Goal: Task Accomplishment & Management: Complete application form

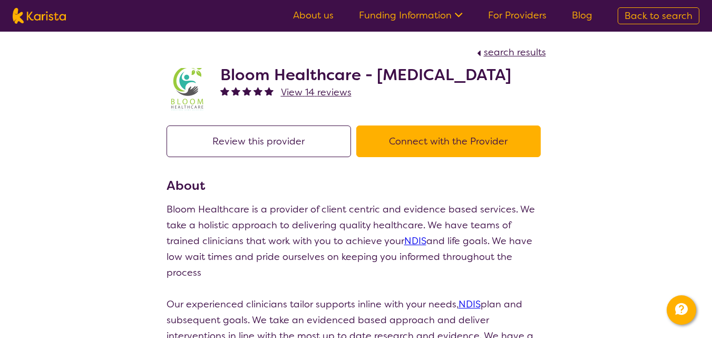
click at [423, 141] on button "Connect with the Provider" at bounding box center [448, 141] width 184 height 32
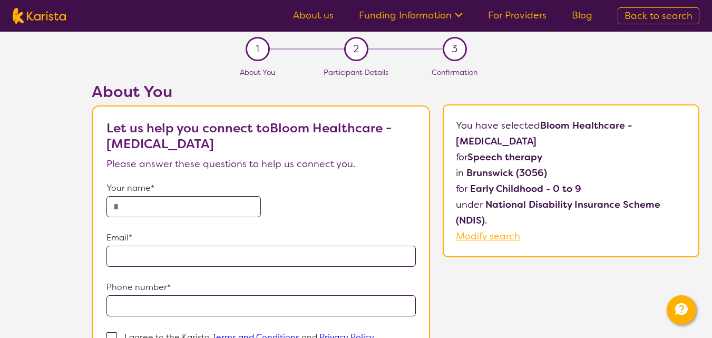
click at [211, 210] on input "text" at bounding box center [183, 206] width 155 height 21
type input "**********"
drag, startPoint x: 268, startPoint y: 264, endPoint x: 152, endPoint y: 262, distance: 115.4
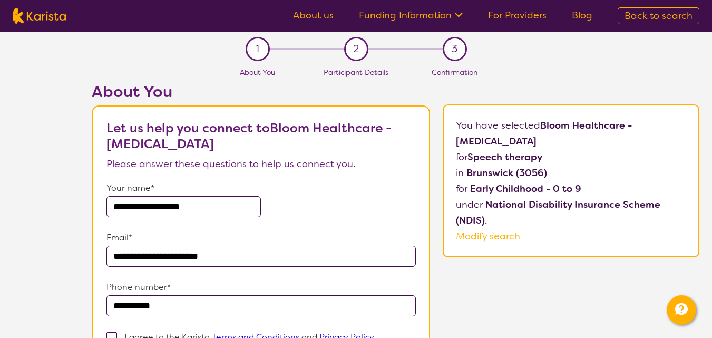
click at [152, 262] on input "**********" at bounding box center [260, 255] width 309 height 21
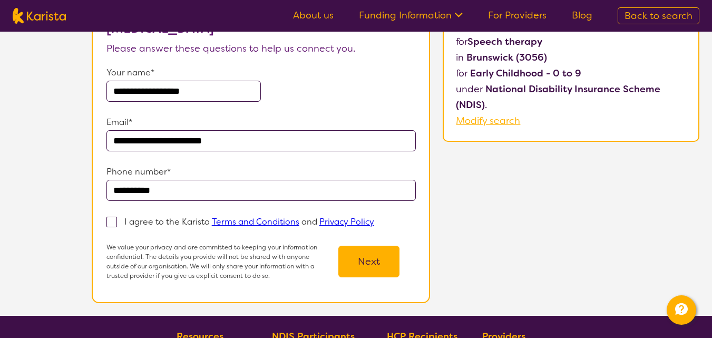
scroll to position [124, 0]
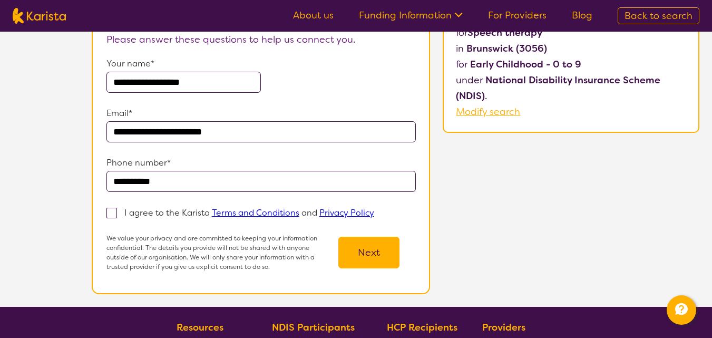
type input "**********"
click at [109, 210] on span at bounding box center [111, 213] width 11 height 11
click at [374, 210] on input "I agree to the Karista Terms and Conditions and Privacy Policy" at bounding box center [377, 212] width 7 height 7
checkbox input "true"
click at [364, 239] on button "Next" at bounding box center [368, 252] width 61 height 32
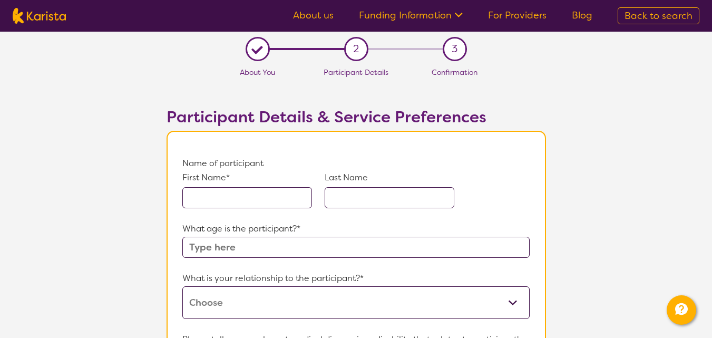
click at [271, 195] on input "text" at bounding box center [247, 197] width 130 height 21
type input "[PERSON_NAME]"
click at [379, 192] on input "text" at bounding box center [389, 197] width 130 height 21
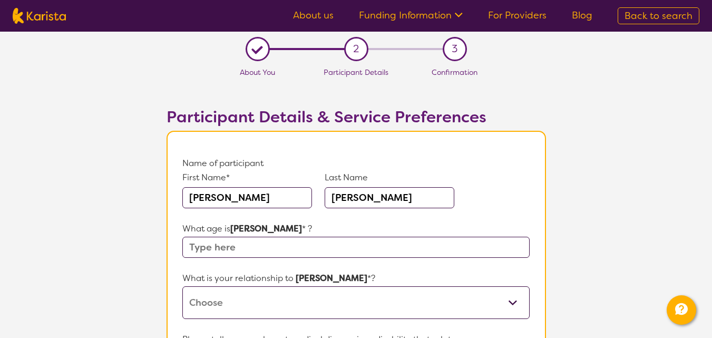
type input "[PERSON_NAME]"
click at [297, 249] on input "text" at bounding box center [355, 246] width 347 height 21
type input "3"
click at [310, 314] on select "This request is for myself I am their parent I am their child I am their spouse…" at bounding box center [355, 302] width 347 height 33
click at [182, 286] on select "This request is for myself I am their parent I am their child I am their spouse…" at bounding box center [355, 302] width 347 height 33
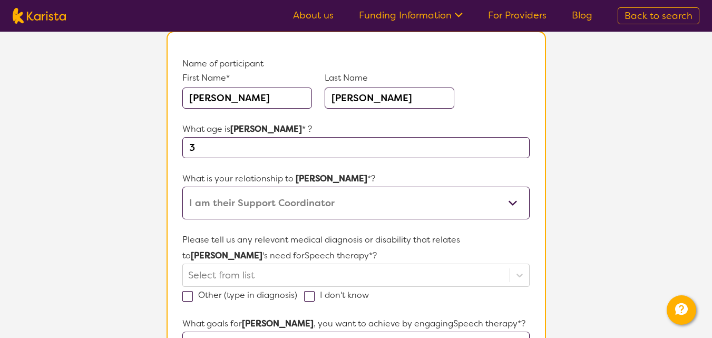
scroll to position [135, 0]
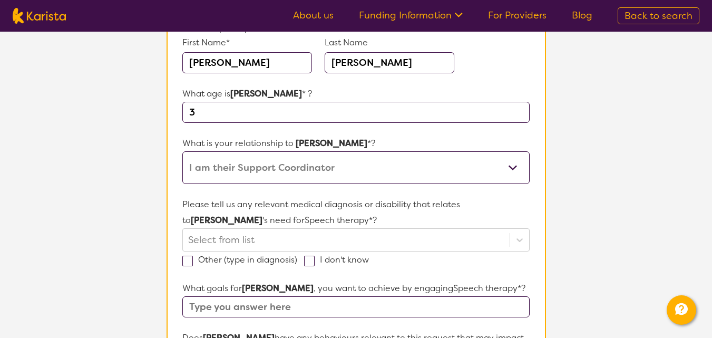
click at [387, 174] on select "This request is for myself I am their parent I am their child I am their spouse…" at bounding box center [355, 167] width 347 height 33
select select "Other"
click at [182, 151] on select "This request is for myself I am their parent I am their child I am their spouse…" at bounding box center [355, 167] width 347 height 33
click at [290, 234] on div at bounding box center [345, 240] width 315 height 18
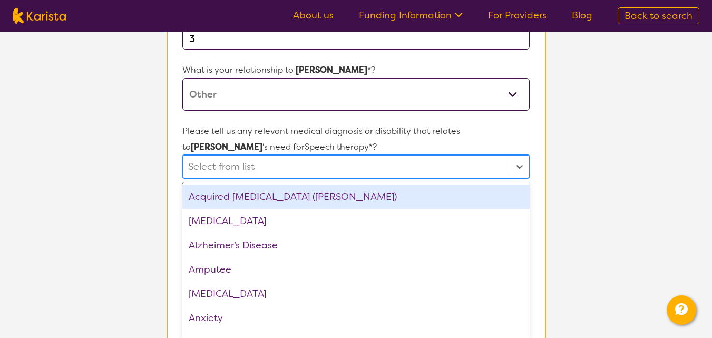
scroll to position [215, 0]
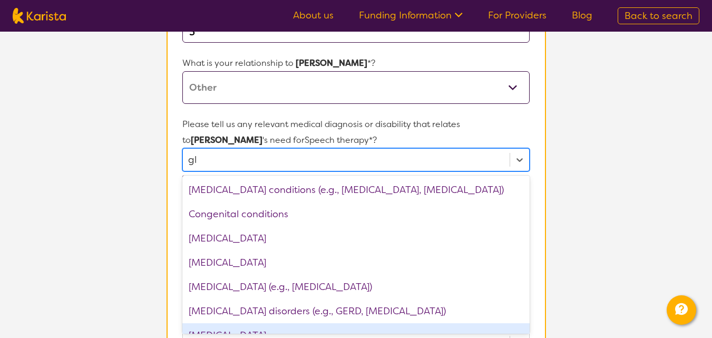
type input "g"
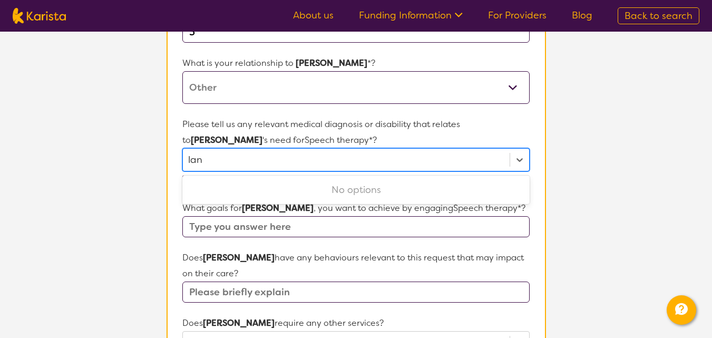
scroll to position [0, 0]
type input "l"
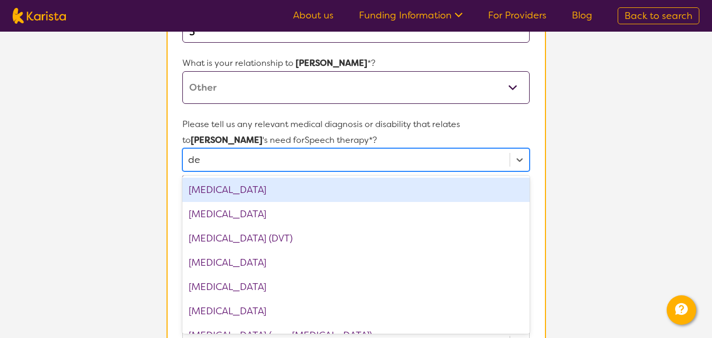
type input "del"
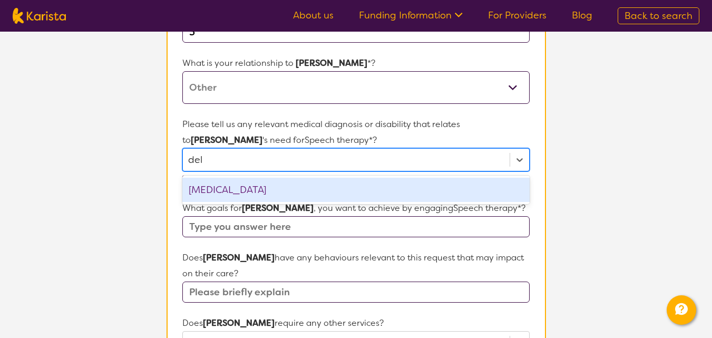
click at [263, 191] on div "[MEDICAL_DATA]" at bounding box center [355, 189] width 347 height 24
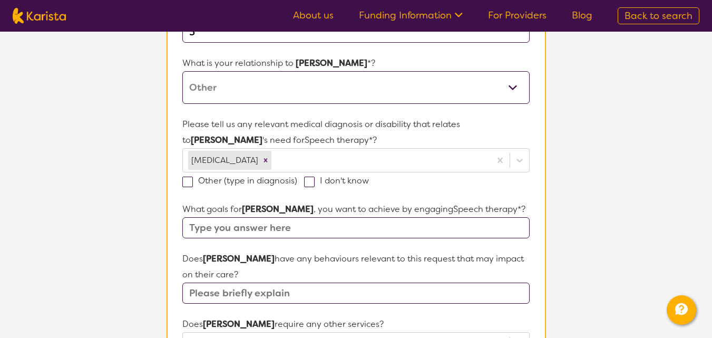
click at [570, 192] on section "L About You 2 Participant Details 3 Confirmation Participant Details & Service …" at bounding box center [356, 282] width 712 height 930
click at [314, 185] on label "I don't know" at bounding box center [340, 180] width 72 height 11
click at [369, 183] on input "I don't know" at bounding box center [372, 179] width 7 height 7
checkbox input "true"
click at [410, 219] on input "text" at bounding box center [355, 227] width 347 height 21
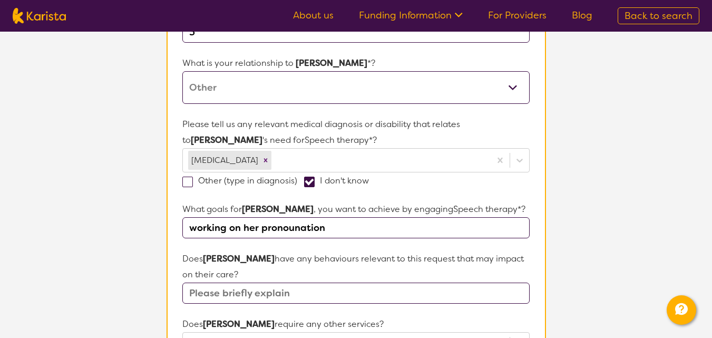
click at [311, 225] on input "working on her pronounation" at bounding box center [355, 227] width 347 height 21
drag, startPoint x: 311, startPoint y: 225, endPoint x: 301, endPoint y: 231, distance: 11.8
click at [301, 231] on input "working on her pronounation" at bounding box center [355, 227] width 347 height 21
drag, startPoint x: 333, startPoint y: 226, endPoint x: 170, endPoint y: 236, distance: 163.1
click at [170, 236] on section "Name of participant First Name* [PERSON_NAME] Last Name [PERSON_NAME] What age …" at bounding box center [355, 312] width 379 height 793
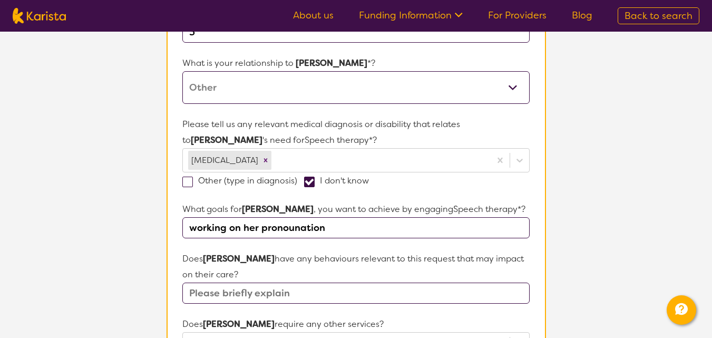
paste input "unciation and vocabulary"
type input "working on her pronunciation and vocabulary"
click at [307, 294] on input "text" at bounding box center [355, 292] width 347 height 21
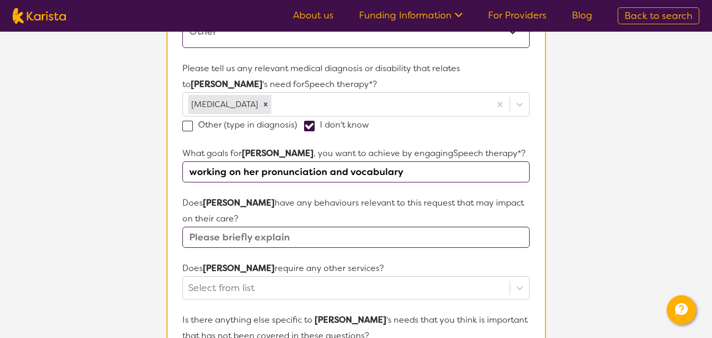
scroll to position [328, 0]
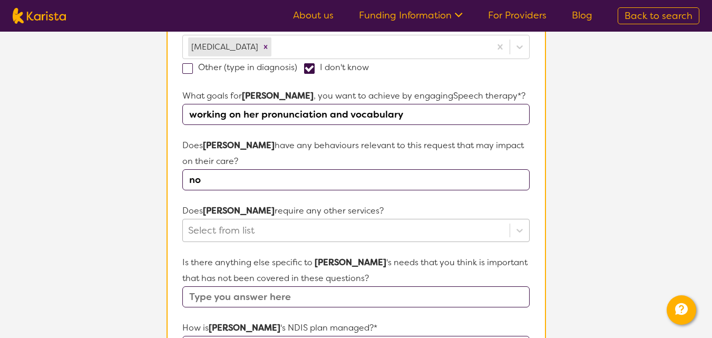
type input "no"
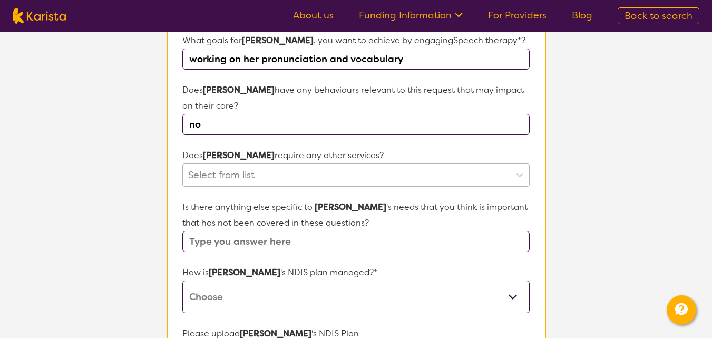
click at [401, 186] on div "Select from list" at bounding box center [355, 174] width 347 height 23
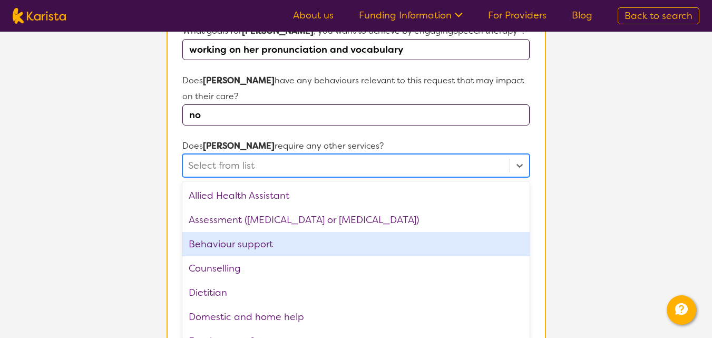
scroll to position [399, 0]
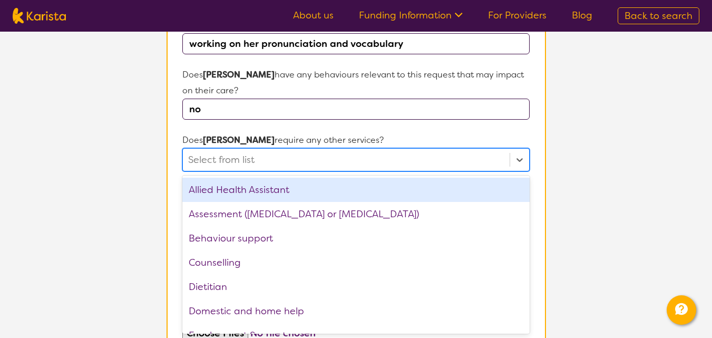
click at [299, 188] on div "Allied Health Assistant" at bounding box center [355, 189] width 347 height 24
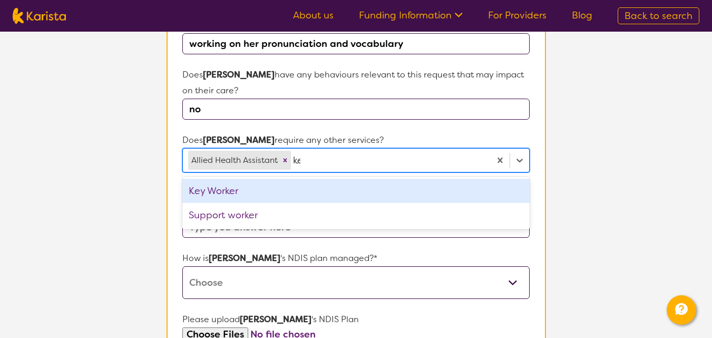
type input "key"
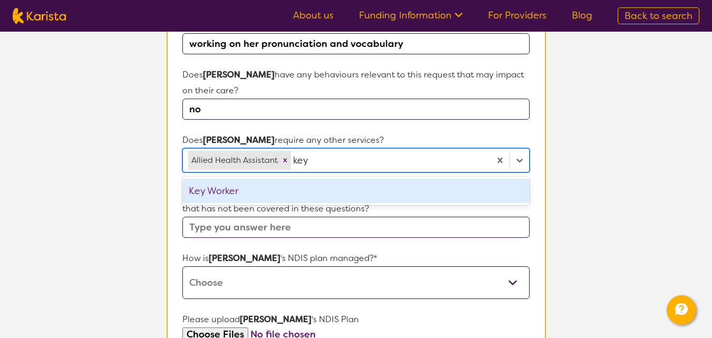
click at [303, 186] on div "Key Worker" at bounding box center [355, 191] width 347 height 24
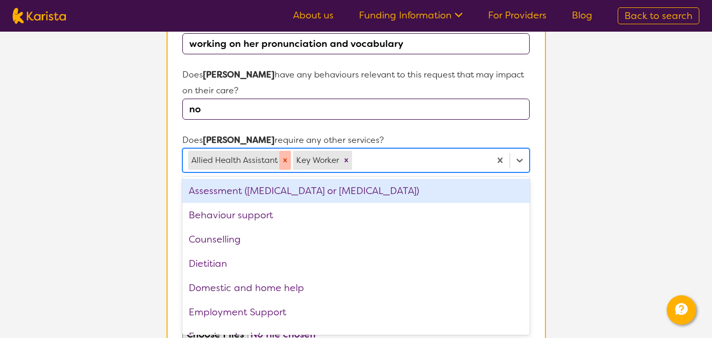
click at [285, 160] on icon "Remove Allied Health Assistant" at bounding box center [284, 159] width 7 height 7
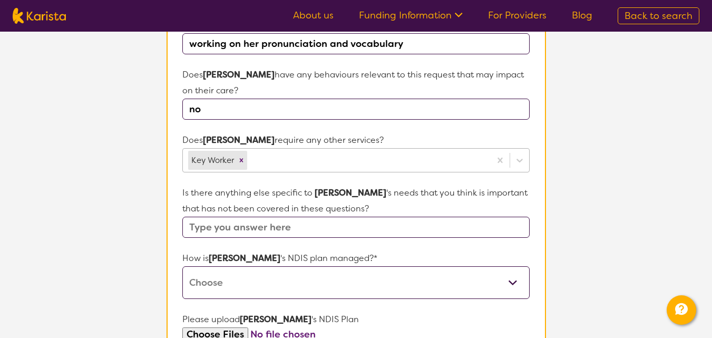
click at [537, 200] on section "Name of participant First Name* [PERSON_NAME] Last Name [PERSON_NAME] What age …" at bounding box center [355, 129] width 379 height 794
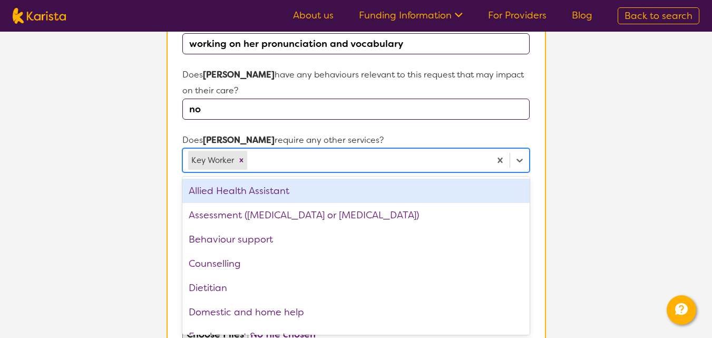
click at [272, 154] on div at bounding box center [366, 160] width 235 height 18
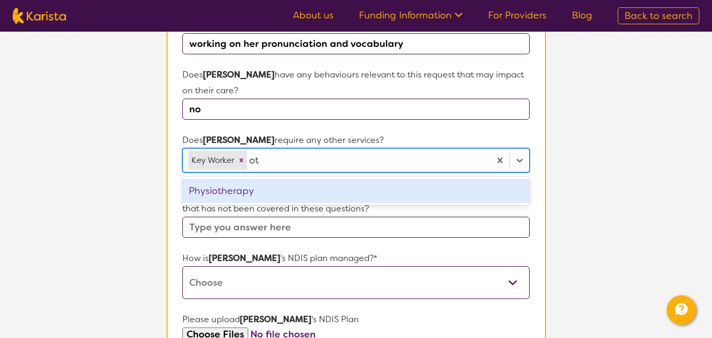
type input "o"
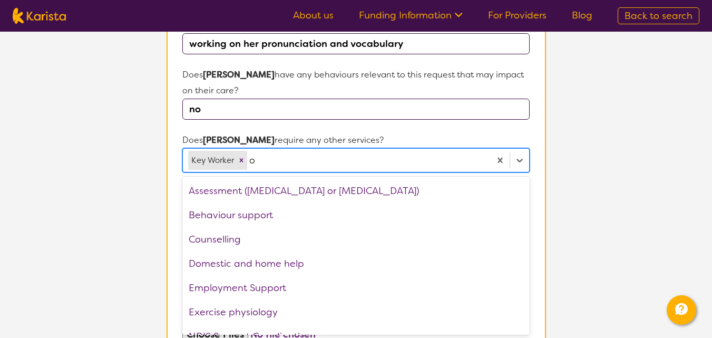
type input "oc"
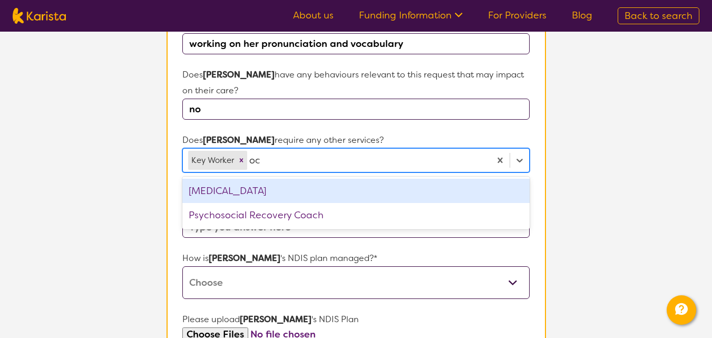
click at [286, 184] on div "[MEDICAL_DATA]" at bounding box center [355, 191] width 347 height 24
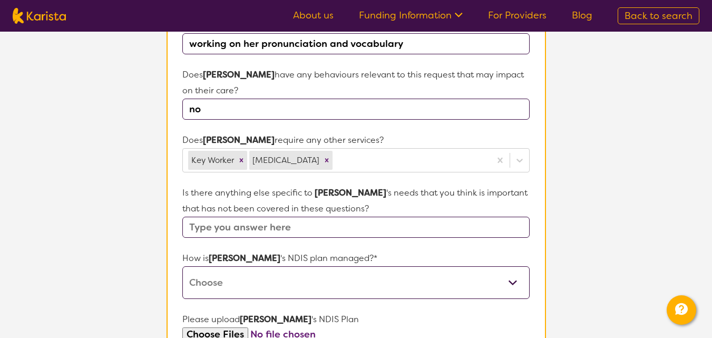
click at [570, 172] on section "L About You 2 Participant Details 3 Confirmation Participant Details & Service …" at bounding box center [356, 98] width 712 height 931
click at [357, 228] on input "text" at bounding box center [355, 226] width 347 height 21
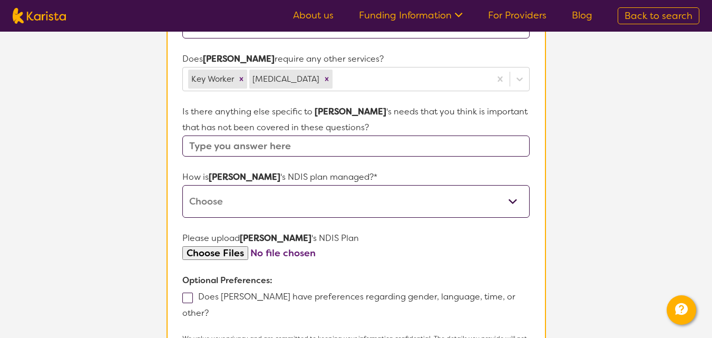
scroll to position [504, 0]
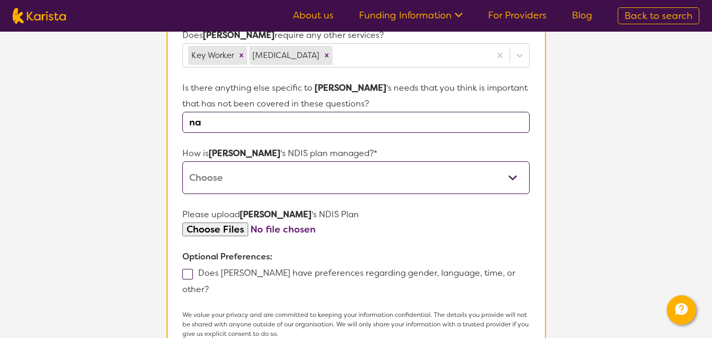
type input "na"
click at [353, 167] on select "Self-managed NDIS plan Managed by a registered plan management provider (not th…" at bounding box center [355, 177] width 347 height 33
select select "Plan Managed"
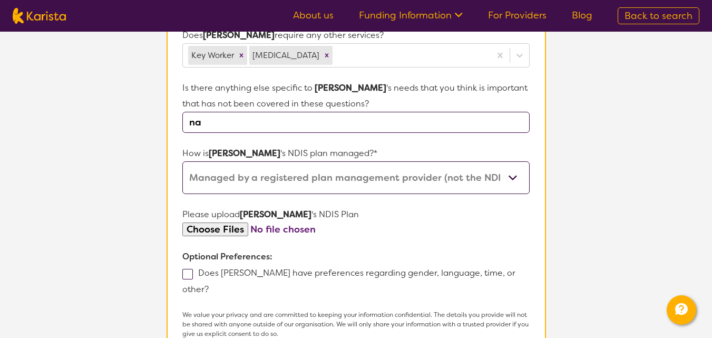
click at [182, 161] on select "Self-managed NDIS plan Managed by a registered plan management provider (not th…" at bounding box center [355, 177] width 347 height 33
click at [233, 231] on input "file" at bounding box center [355, 229] width 347 height 14
type input "C:\fakepath\Kaleshas-first-NDIS-plan_23.08.2024-2d1be9ec6da2a0a67ce33557fa5d060…"
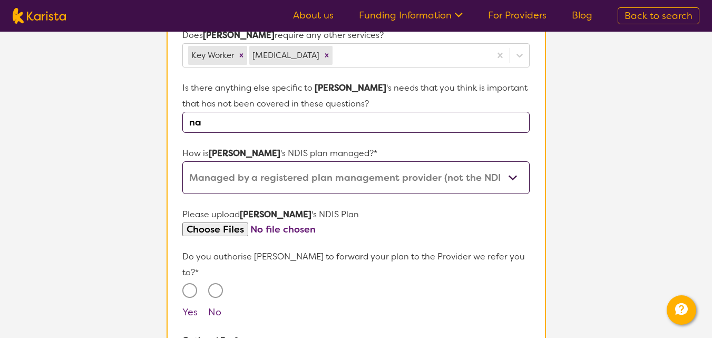
click at [186, 283] on input "Yes" at bounding box center [189, 290] width 15 height 15
radio input "true"
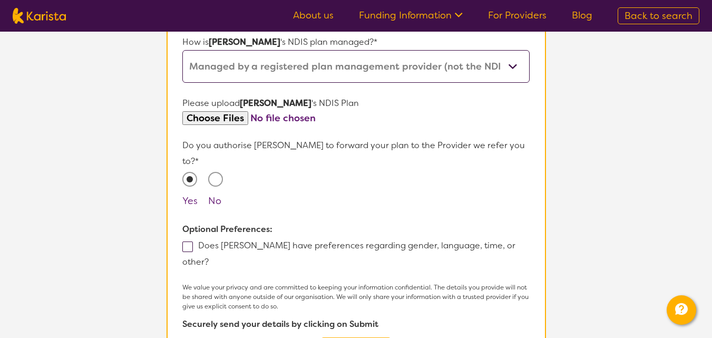
scroll to position [638, 0]
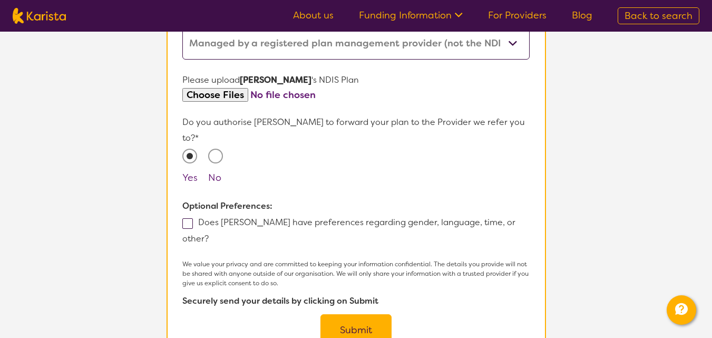
click at [188, 214] on div "Does [PERSON_NAME] have preferences regarding gender, language, time, or other?" at bounding box center [355, 230] width 347 height 33
click at [188, 218] on span at bounding box center [187, 223] width 11 height 11
click at [209, 234] on input "Does [PERSON_NAME] have preferences regarding gender, language, time, or other?" at bounding box center [212, 237] width 7 height 7
checkbox input "true"
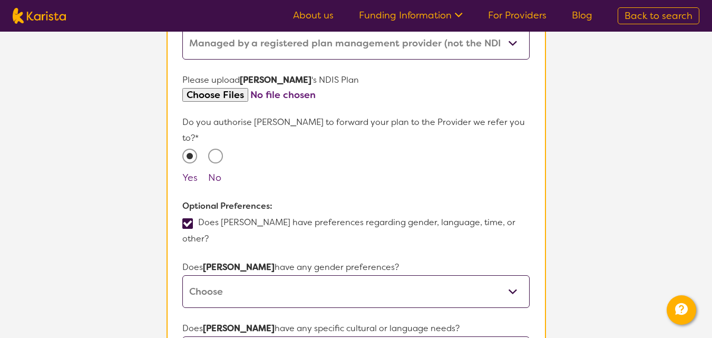
click at [220, 275] on select "[DEMOGRAPHIC_DATA] [DEMOGRAPHIC_DATA] Other No Preference" at bounding box center [355, 291] width 347 height 33
select select "[DEMOGRAPHIC_DATA]"
click at [182, 275] on select "[DEMOGRAPHIC_DATA] [DEMOGRAPHIC_DATA] Other No Preference" at bounding box center [355, 291] width 347 height 33
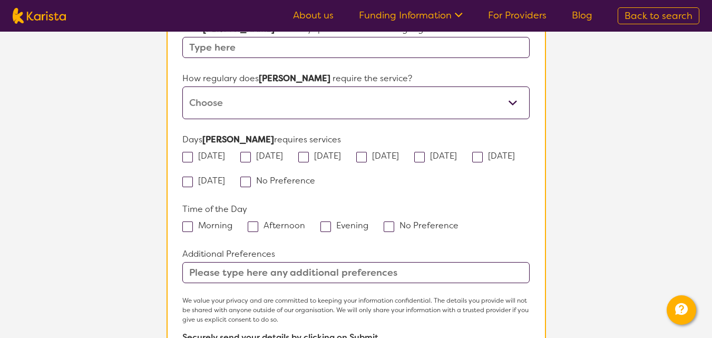
scroll to position [940, 0]
